Goal: Transaction & Acquisition: Purchase product/service

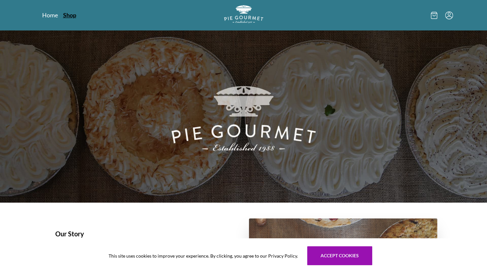
click at [72, 18] on link "Shop" at bounding box center [69, 15] width 13 height 8
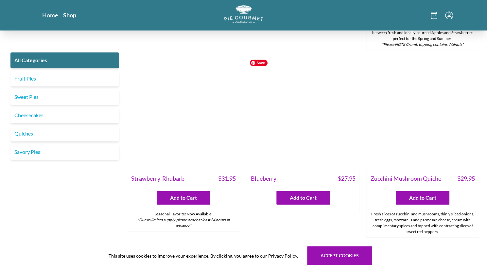
scroll to position [328, 0]
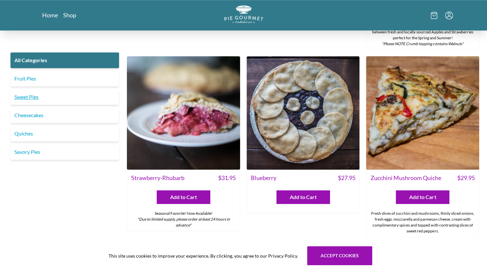
click at [37, 95] on link "Sweet Pies" at bounding box center [64, 97] width 109 height 16
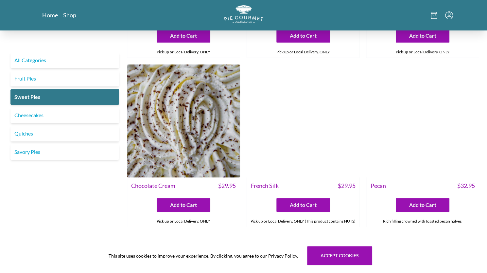
scroll to position [166, 0]
